Goal: Navigation & Orientation: Find specific page/section

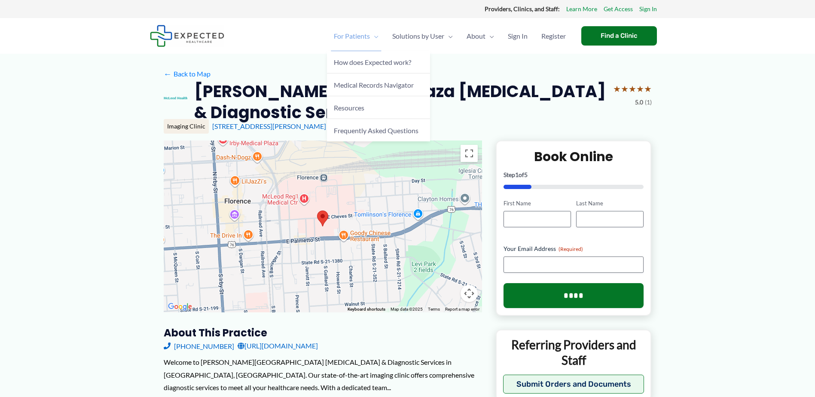
click at [353, 35] on span "For Patients" at bounding box center [352, 36] width 36 height 30
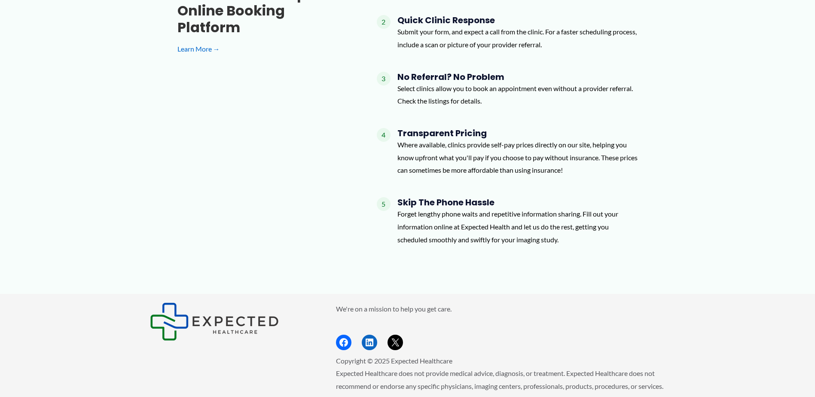
scroll to position [695, 0]
